Goal: Communication & Community: Share content

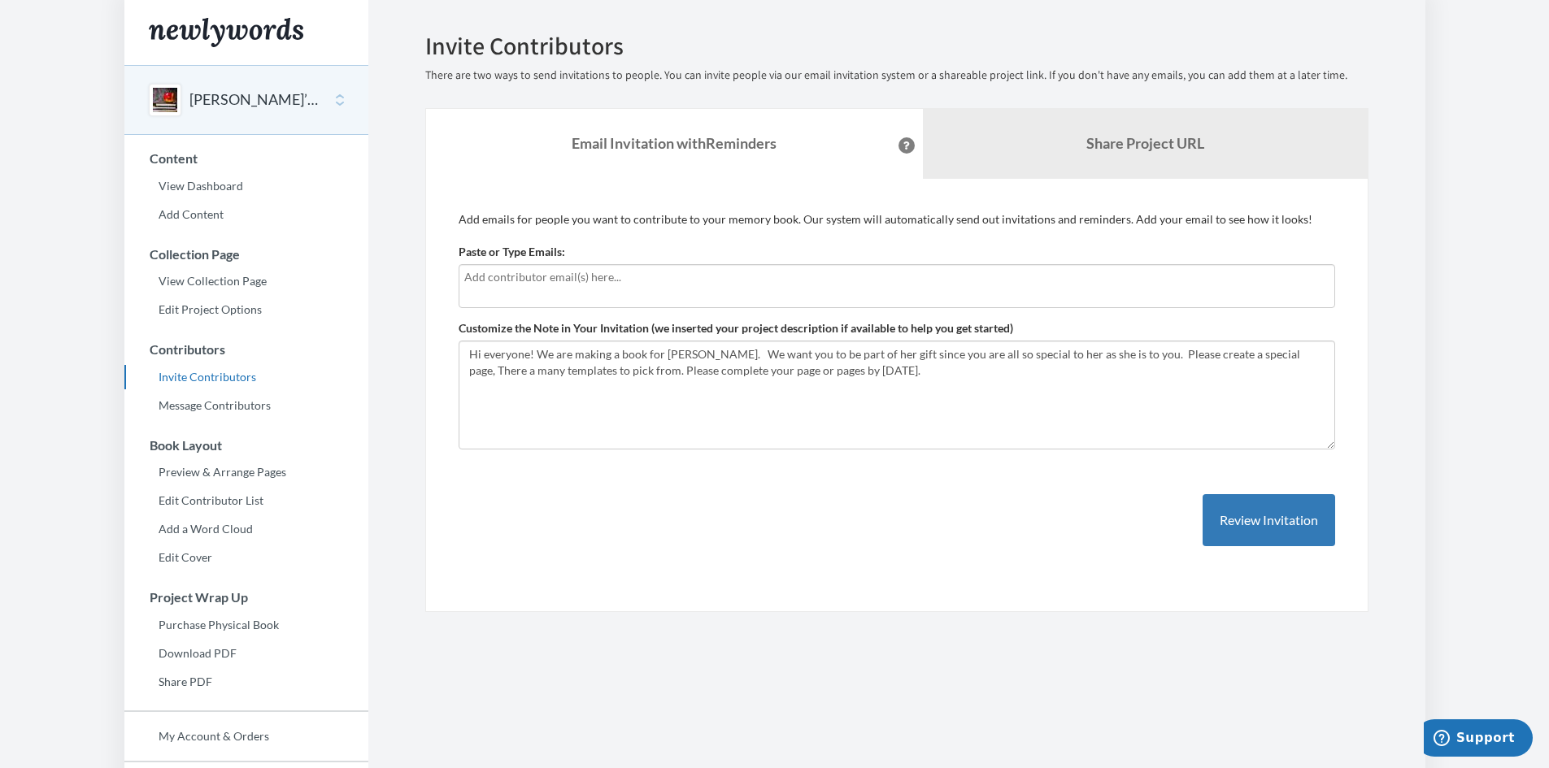
click at [468, 278] on input "text" at bounding box center [896, 277] width 865 height 18
click at [470, 280] on input "text" at bounding box center [896, 277] width 865 height 18
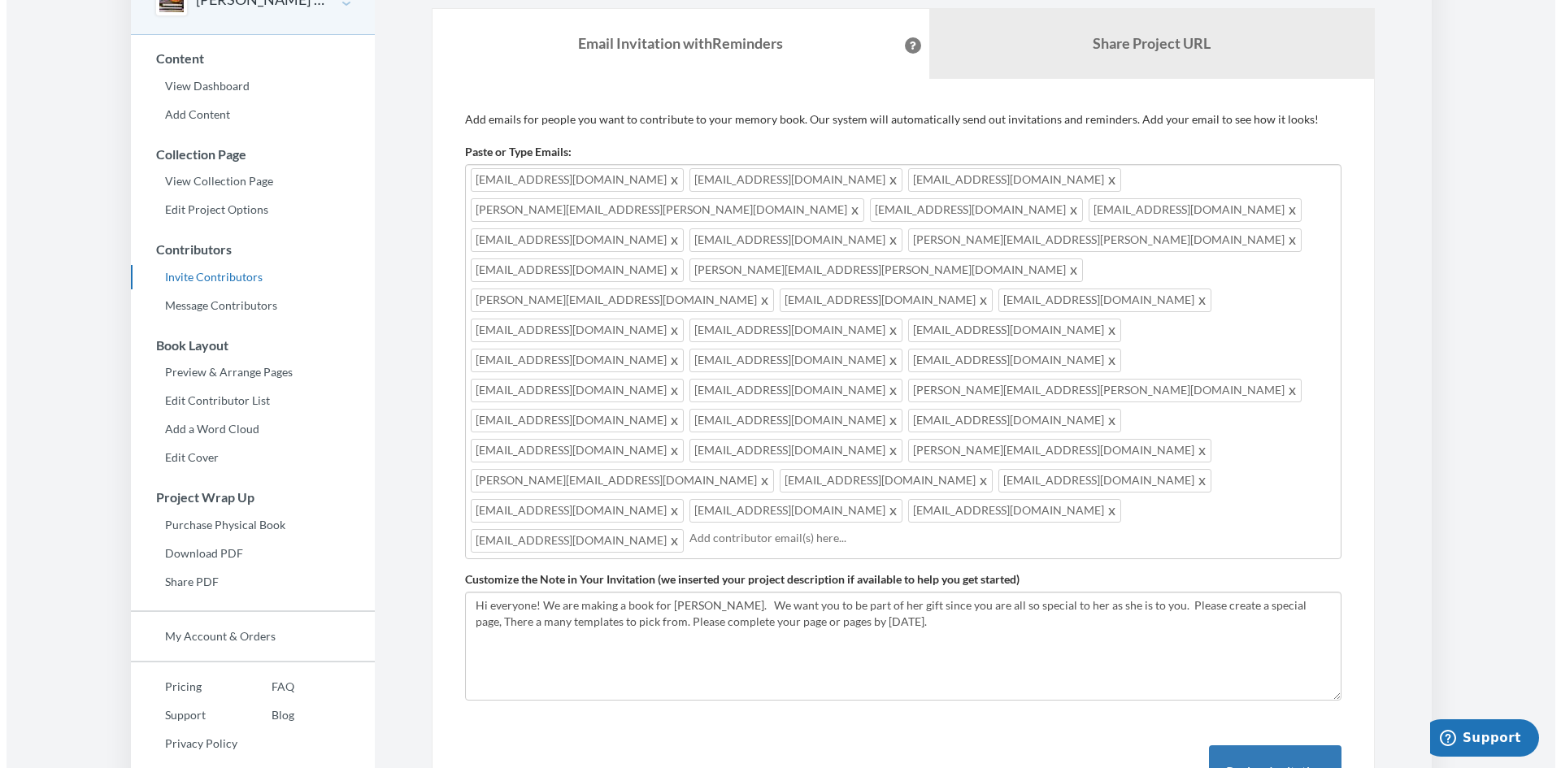
scroll to position [121, 0]
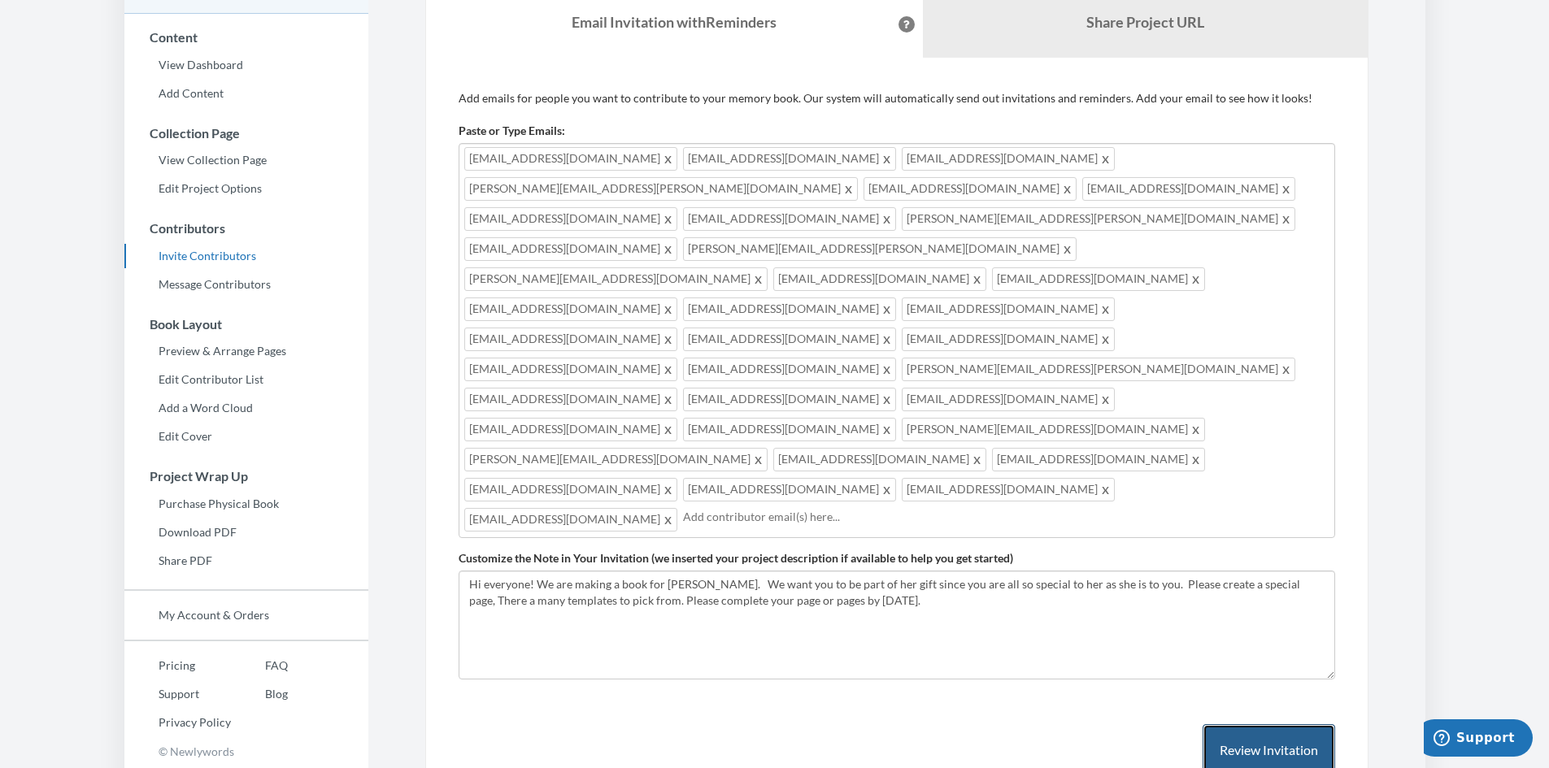
click at [1294, 724] on button "Review Invitation" at bounding box center [1268, 750] width 133 height 53
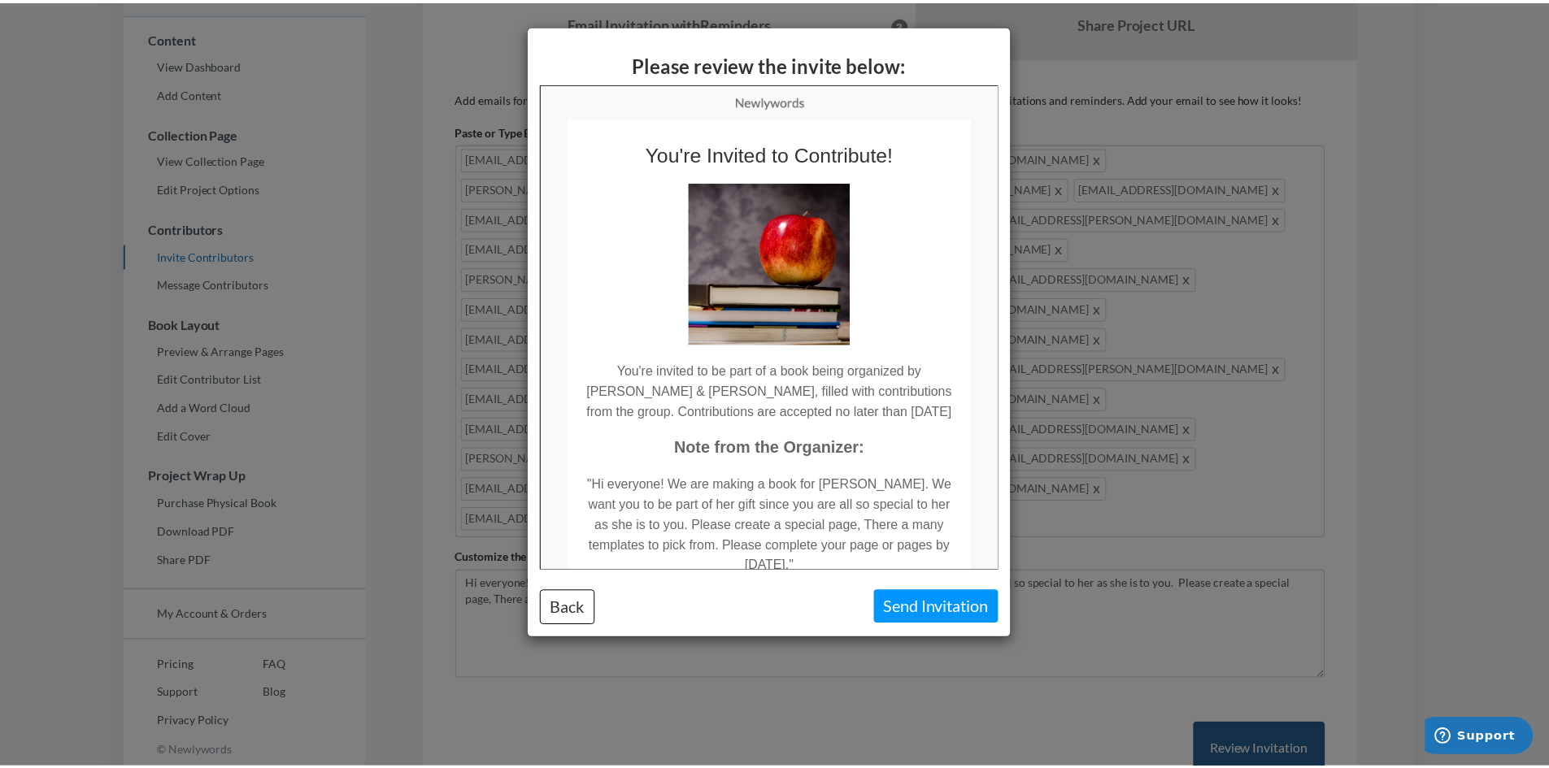
scroll to position [0, 0]
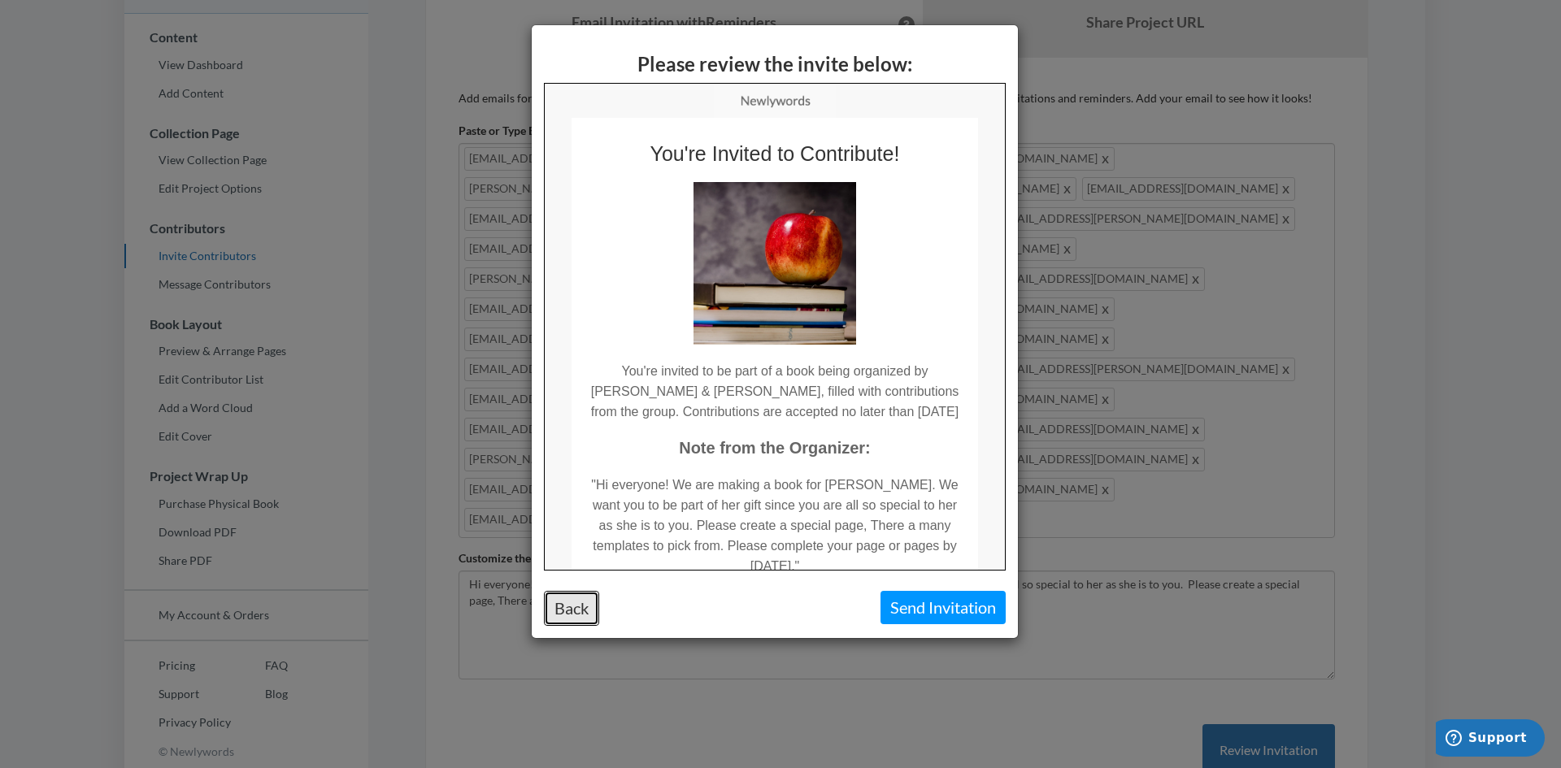
click at [570, 604] on button "Back" at bounding box center [571, 608] width 55 height 35
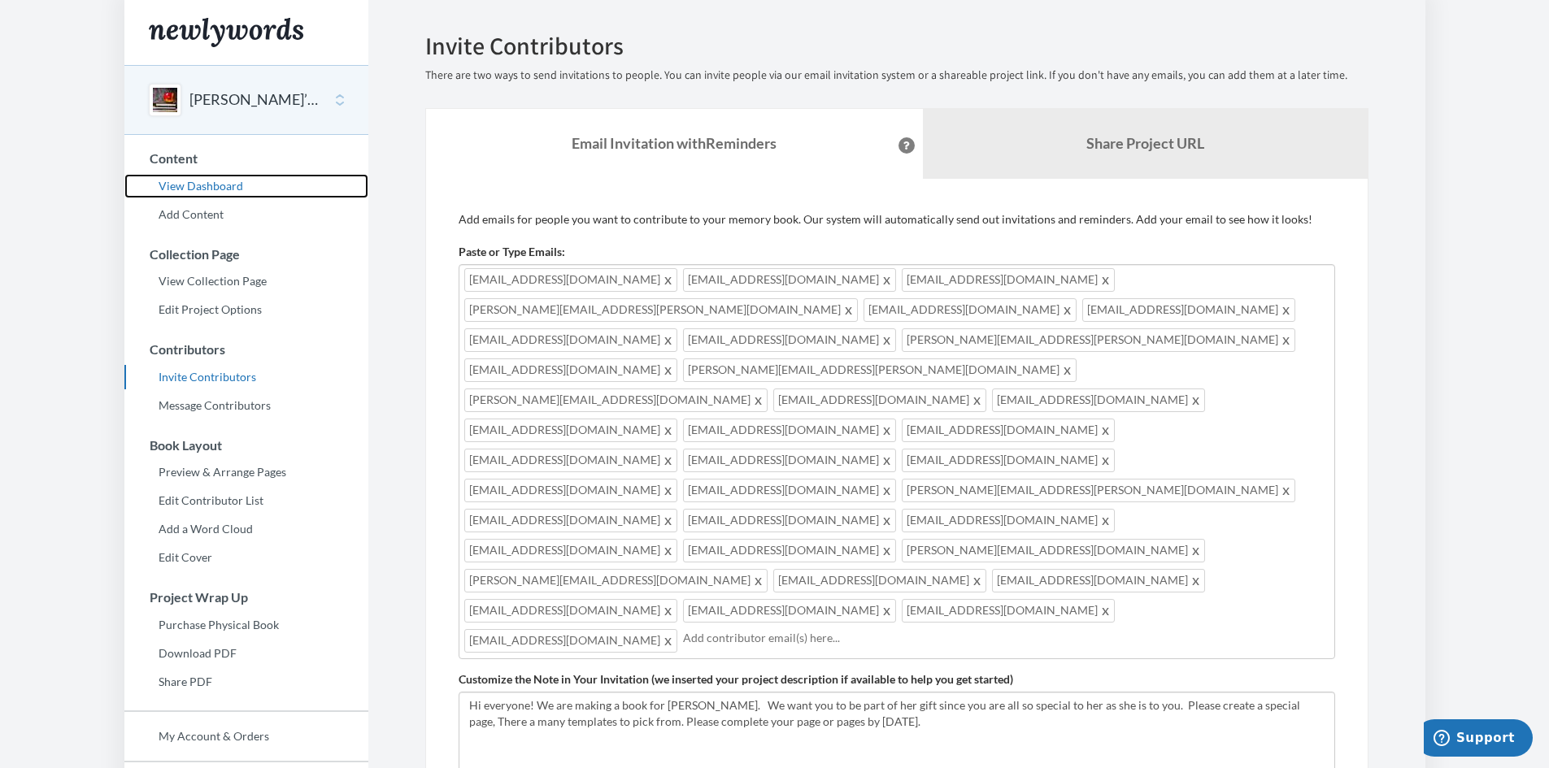
click at [209, 186] on link "View Dashboard" at bounding box center [246, 186] width 244 height 24
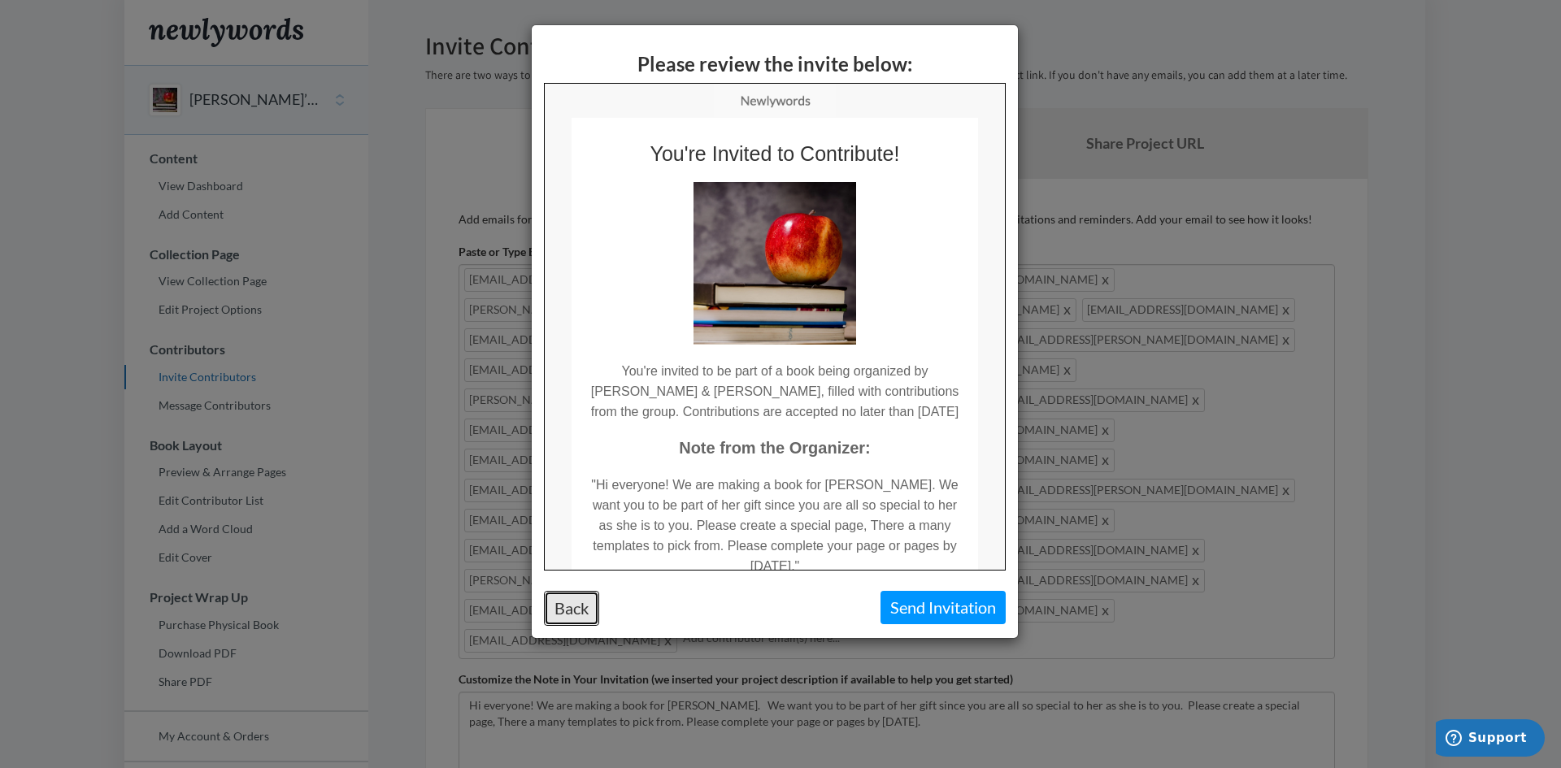
click at [572, 611] on button "Back" at bounding box center [571, 608] width 55 height 35
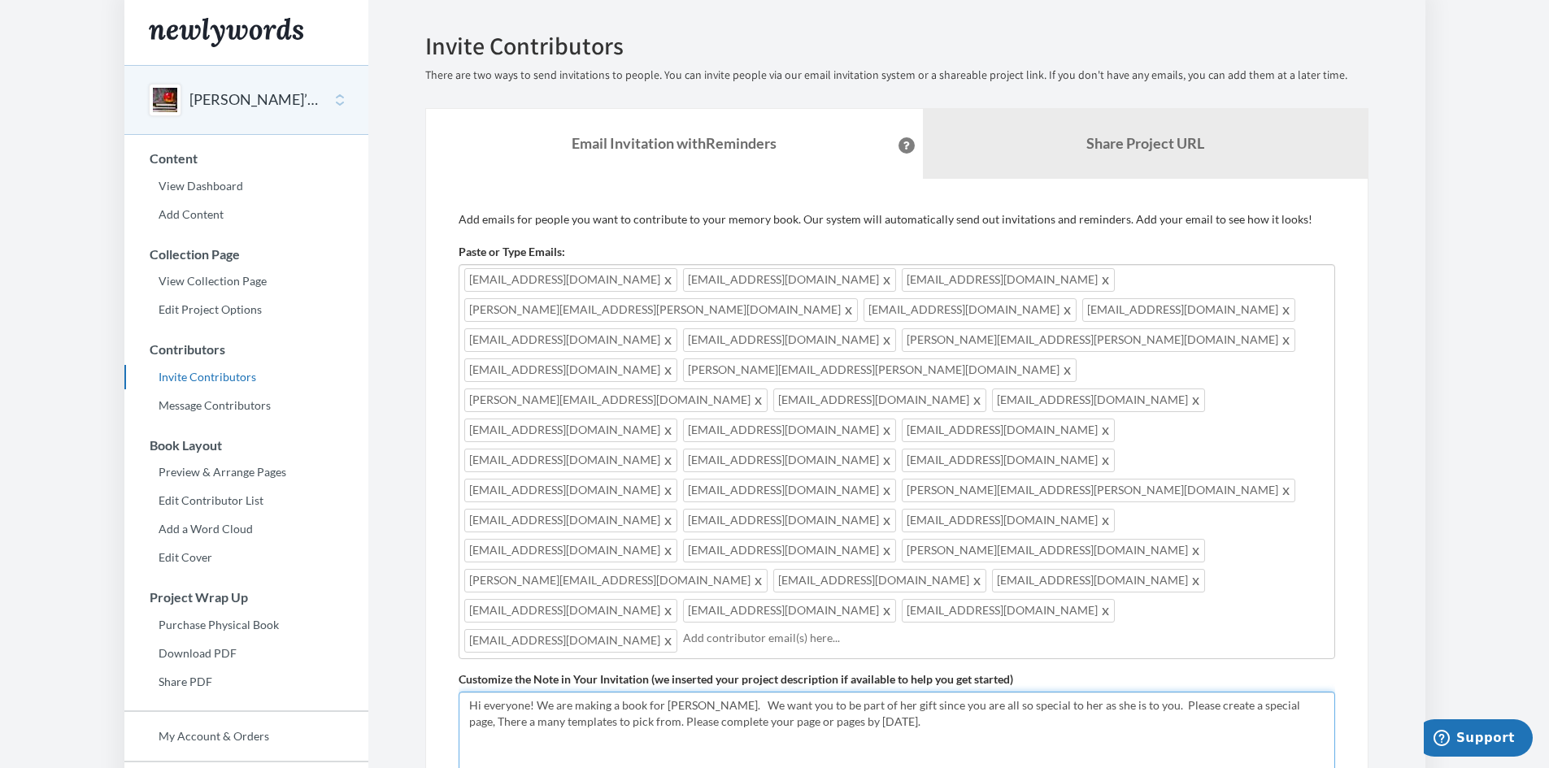
click at [1252, 692] on textarea "Hi everyone! We are making a book for [PERSON_NAME]. We want you to be part of …" at bounding box center [897, 746] width 876 height 109
type textarea "Hi everyone! We are making a book for Sandi. We want you to be part of her gift…"
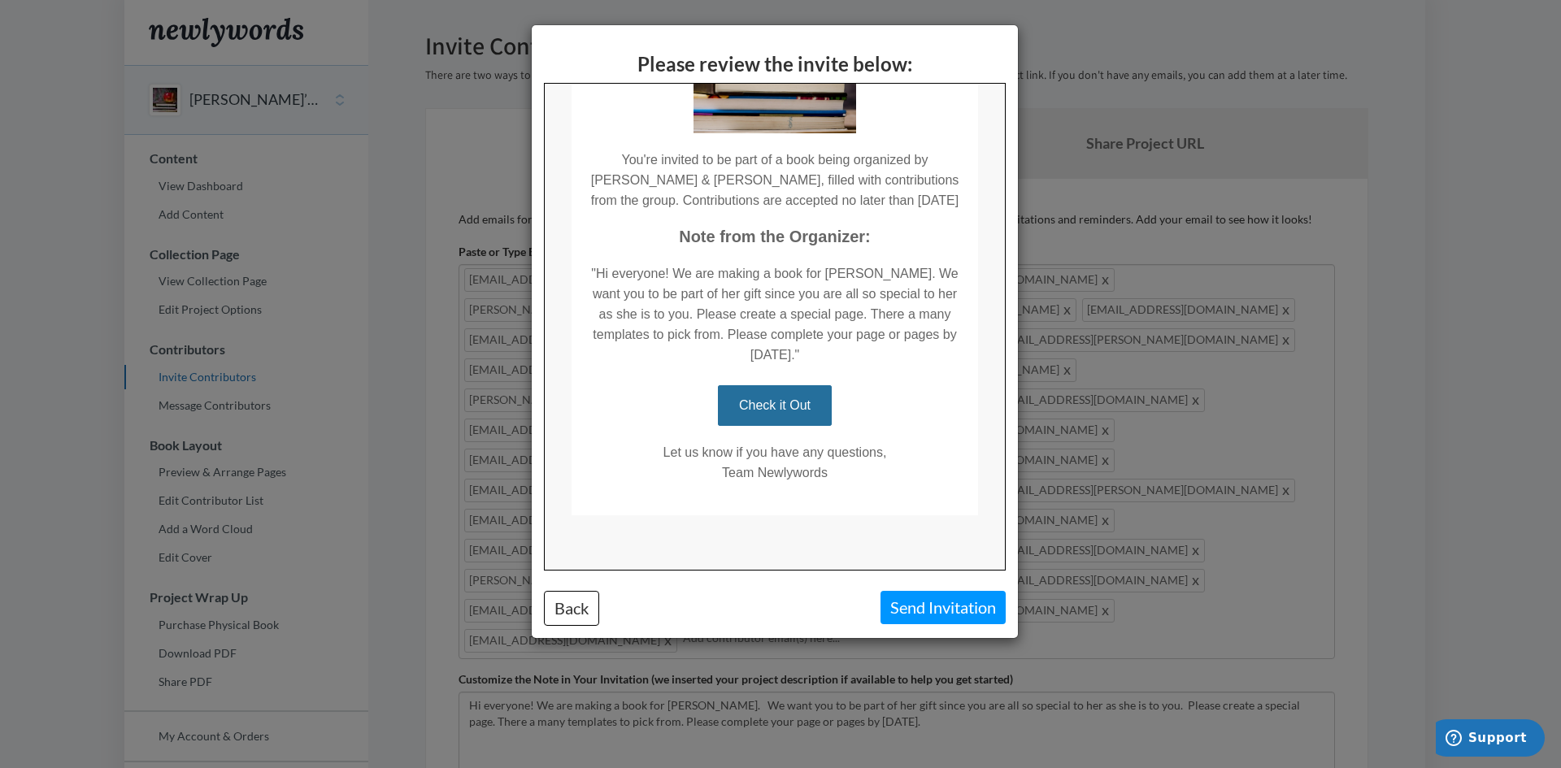
scroll to position [214, 0]
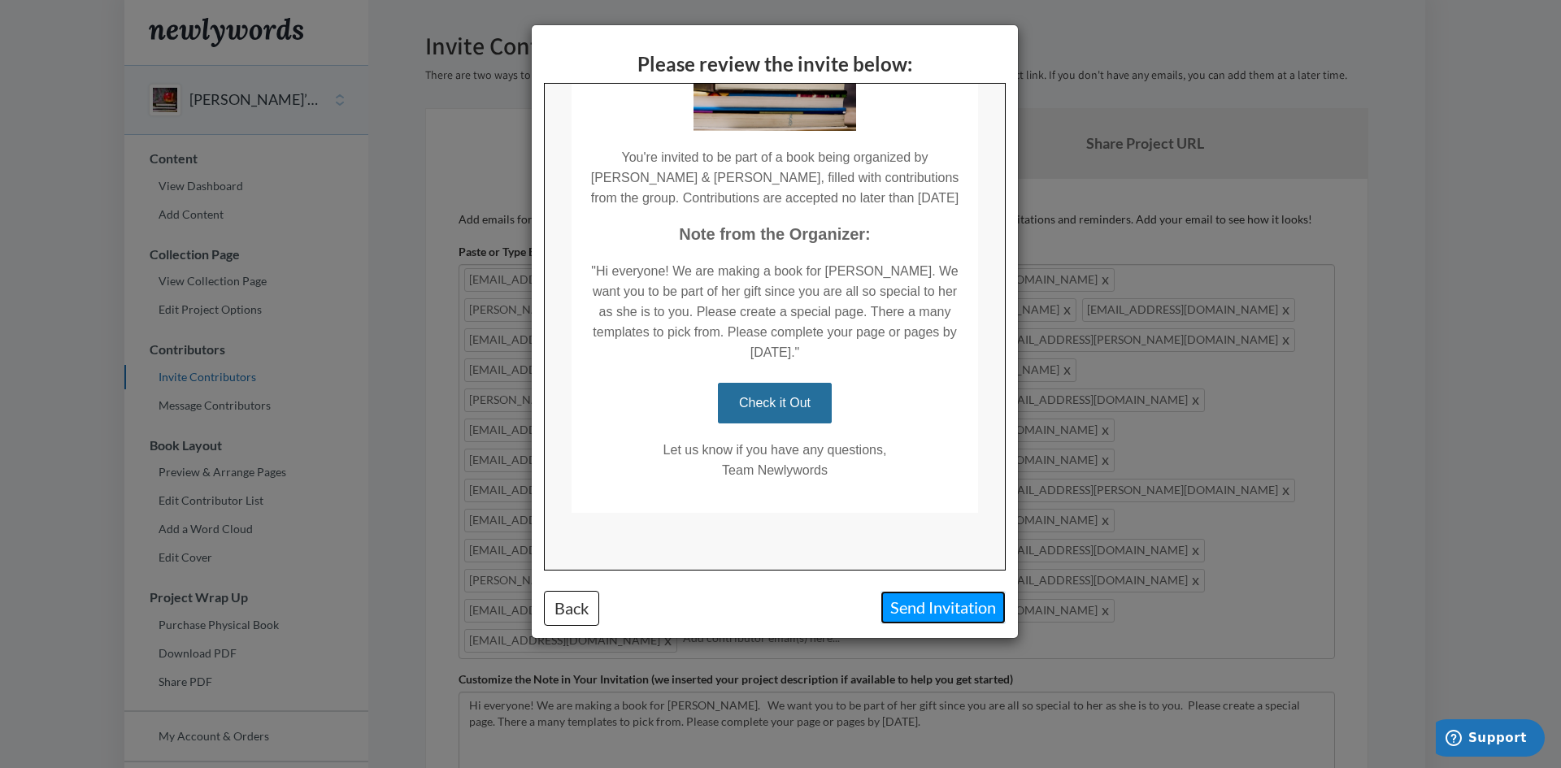
click at [934, 615] on button "Send Invitation" at bounding box center [942, 607] width 125 height 33
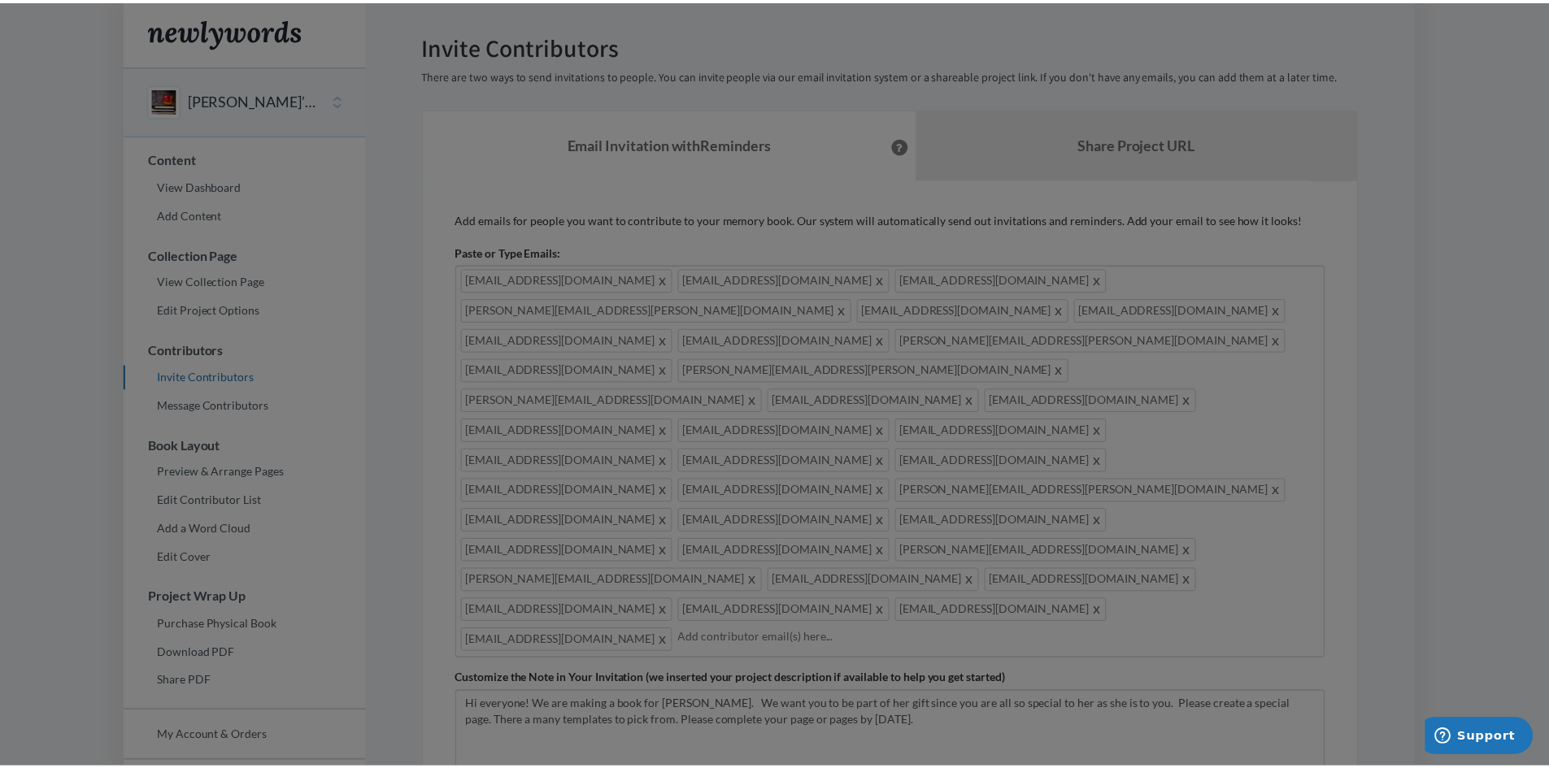
scroll to position [0, 0]
